Goal: Check status: Check status

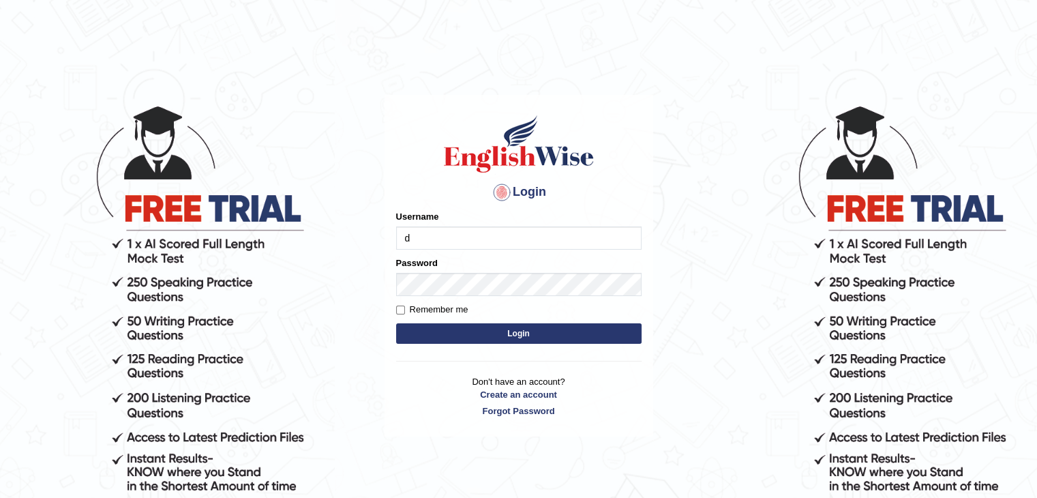
type input "dilgidiva"
click at [401, 306] on input "Remember me" at bounding box center [400, 309] width 9 height 9
checkbox input "true"
click at [462, 330] on button "Login" at bounding box center [518, 333] width 245 height 20
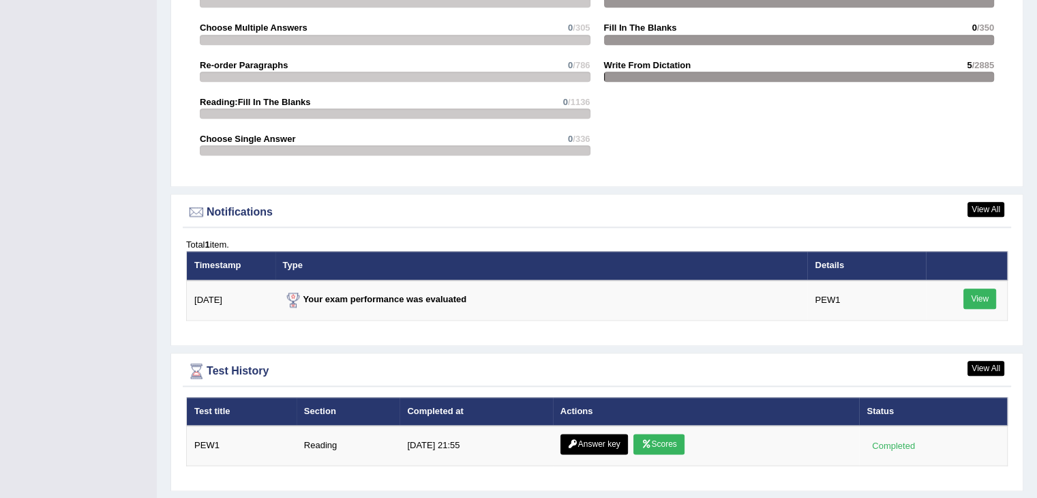
scroll to position [1591, 0]
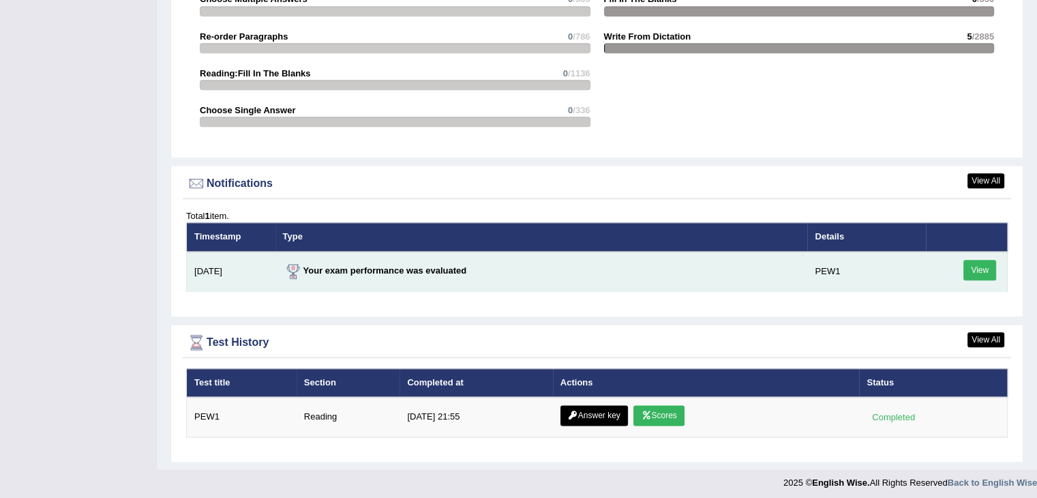
click at [972, 263] on link "View" at bounding box center [979, 270] width 33 height 20
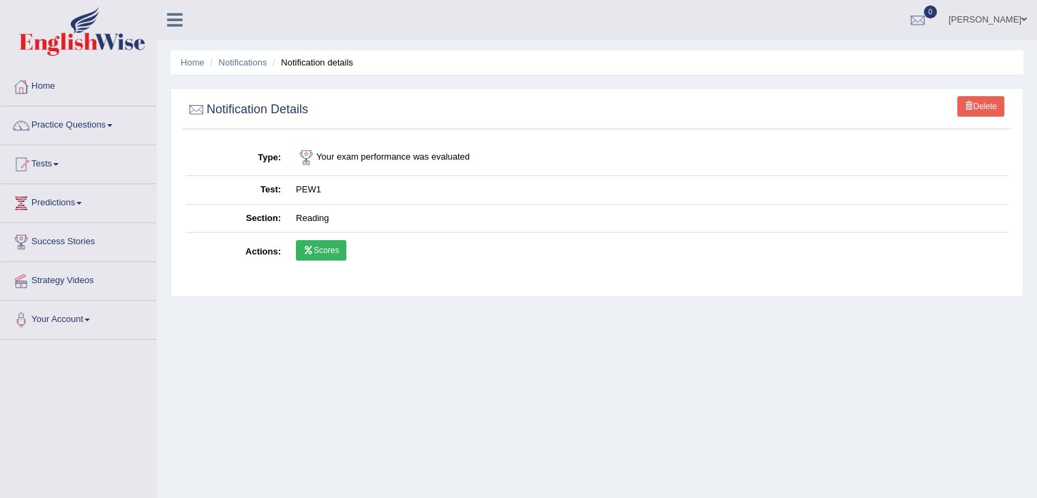
click at [324, 248] on link "Scores" at bounding box center [321, 250] width 50 height 20
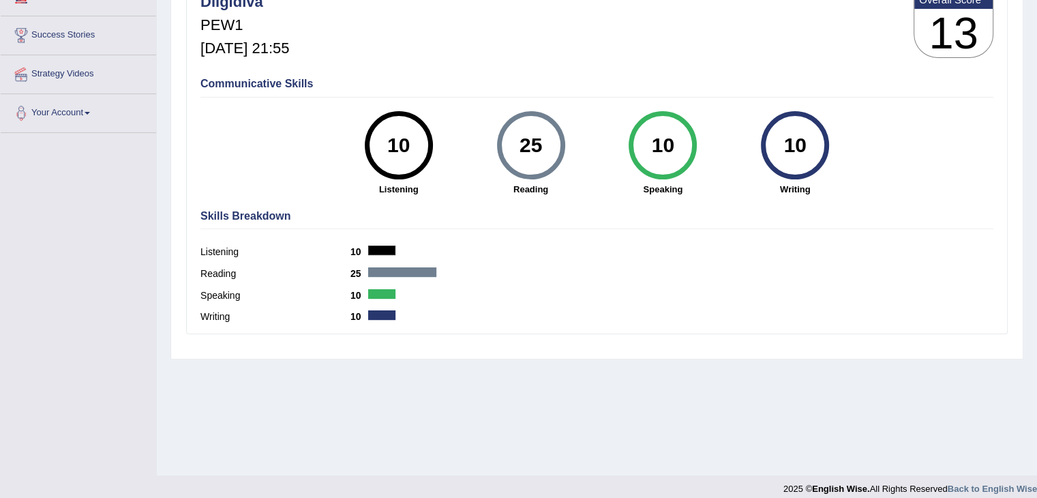
scroll to position [211, 0]
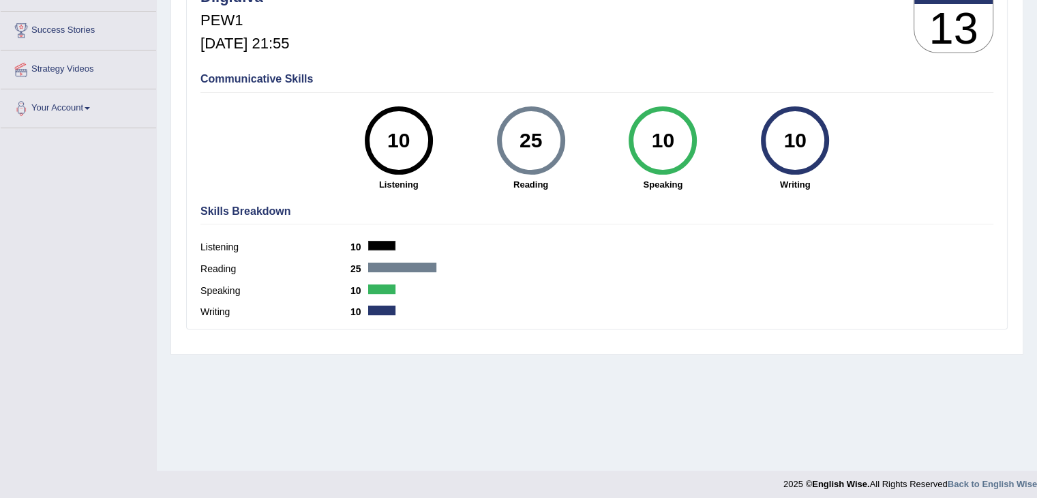
click at [431, 267] on div at bounding box center [402, 267] width 68 height 10
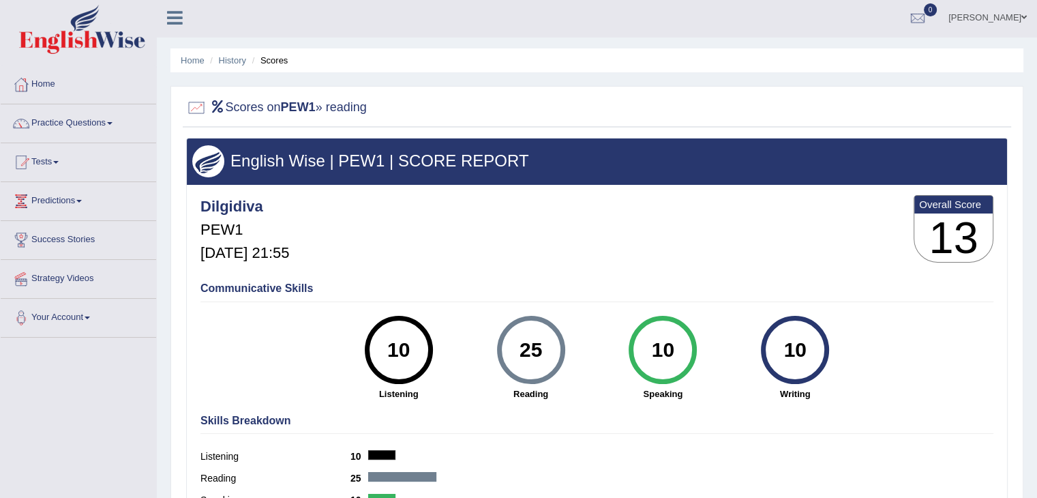
scroll to position [0, 0]
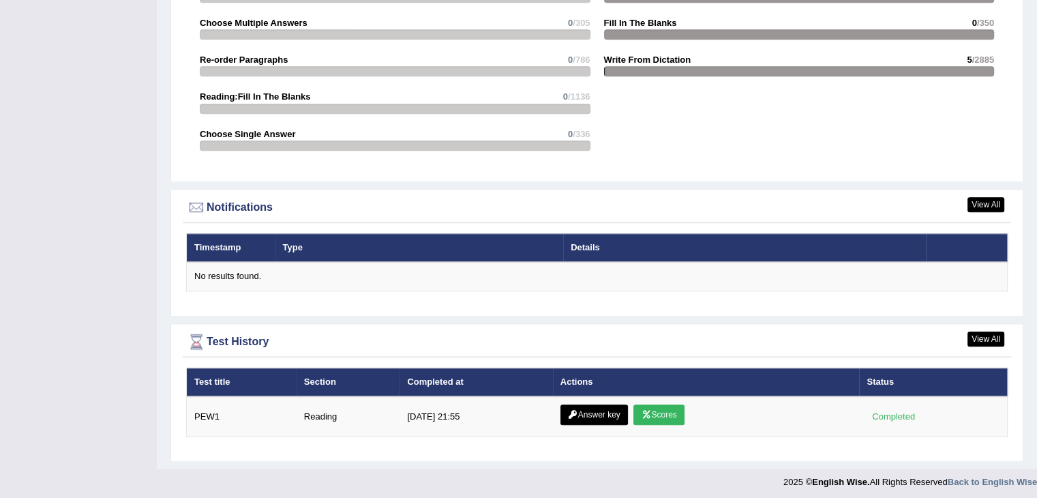
scroll to position [1480, 0]
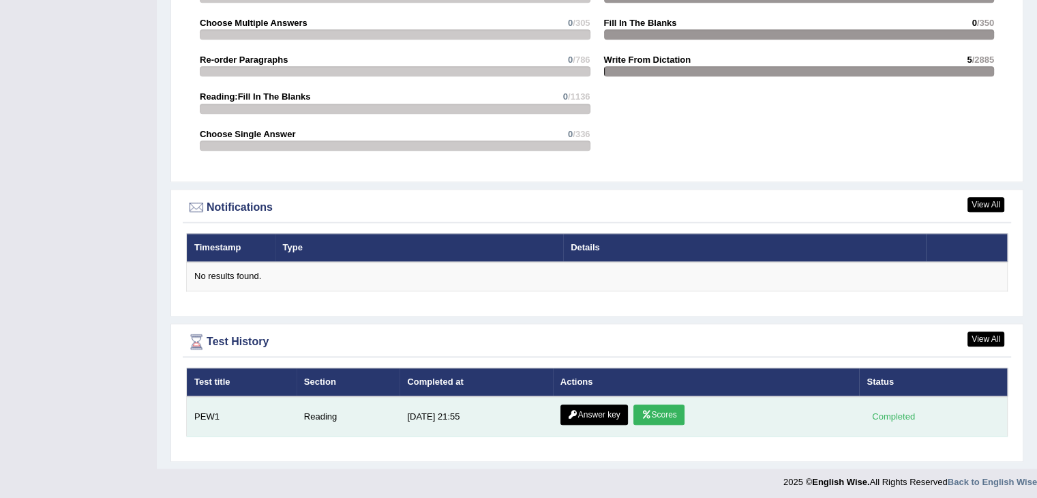
click at [591, 414] on link "Answer key" at bounding box center [593, 414] width 67 height 20
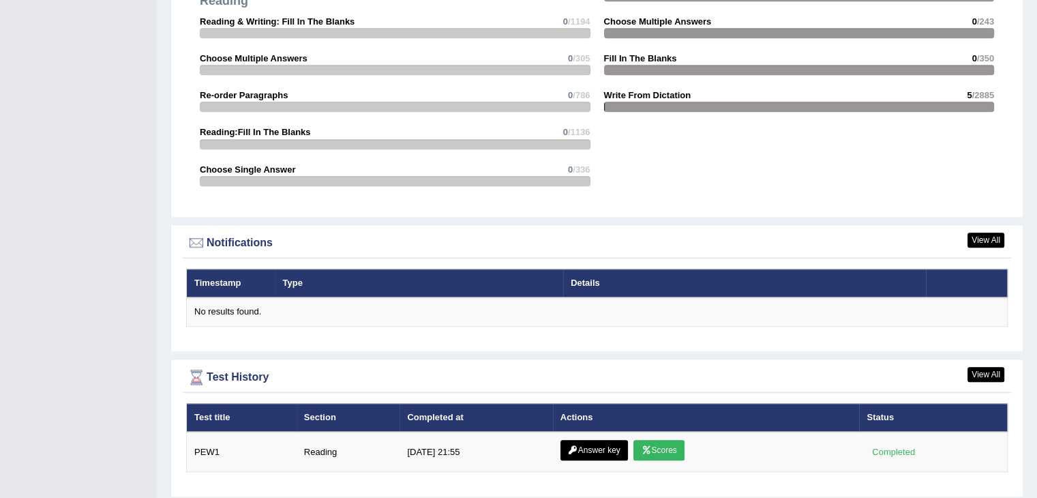
scroll to position [1480, 0]
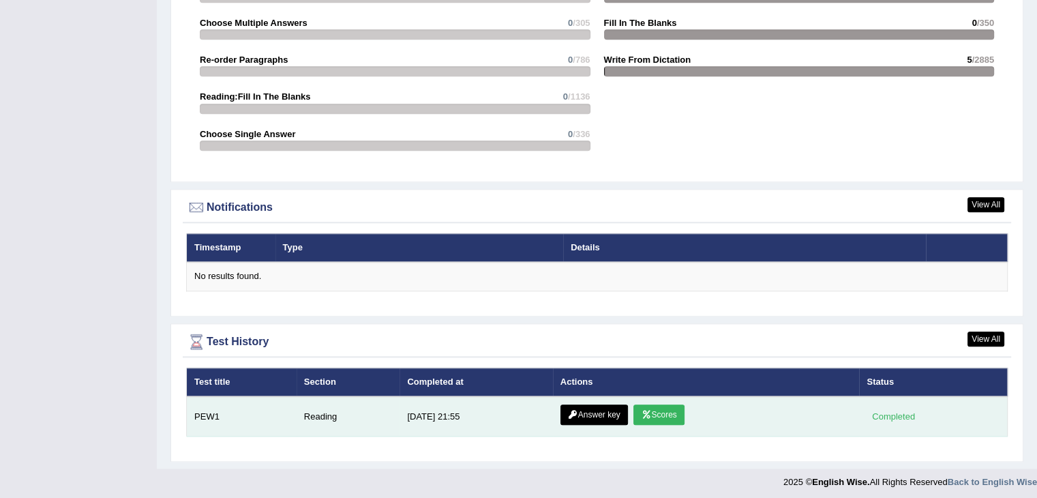
click at [568, 410] on icon at bounding box center [573, 414] width 10 height 8
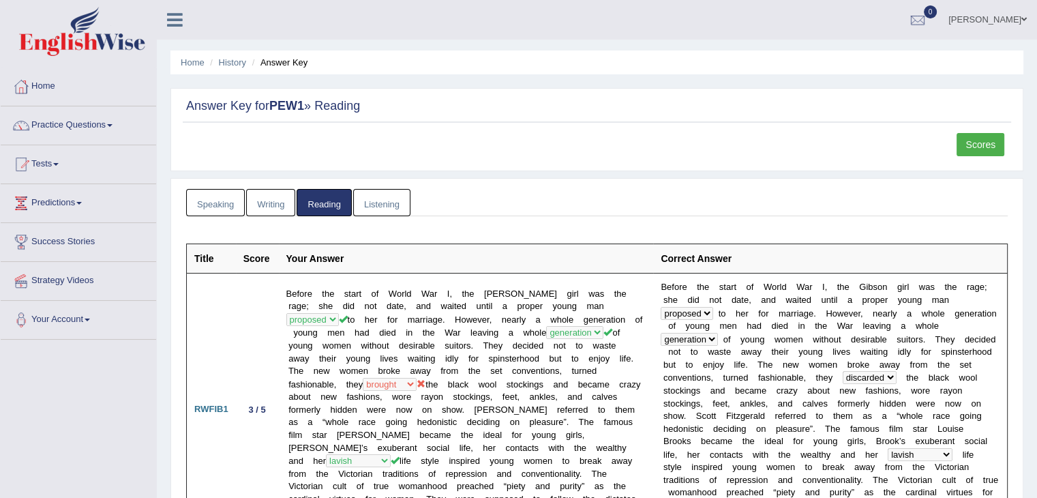
click at [378, 199] on link "Listening" at bounding box center [381, 203] width 57 height 28
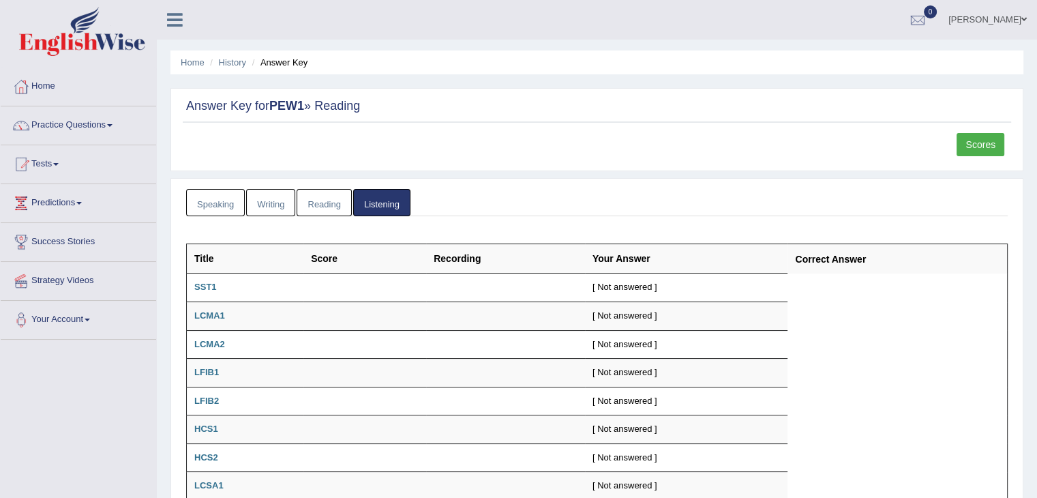
click at [218, 202] on link "Speaking" at bounding box center [215, 203] width 59 height 28
